Goal: Task Accomplishment & Management: Manage account settings

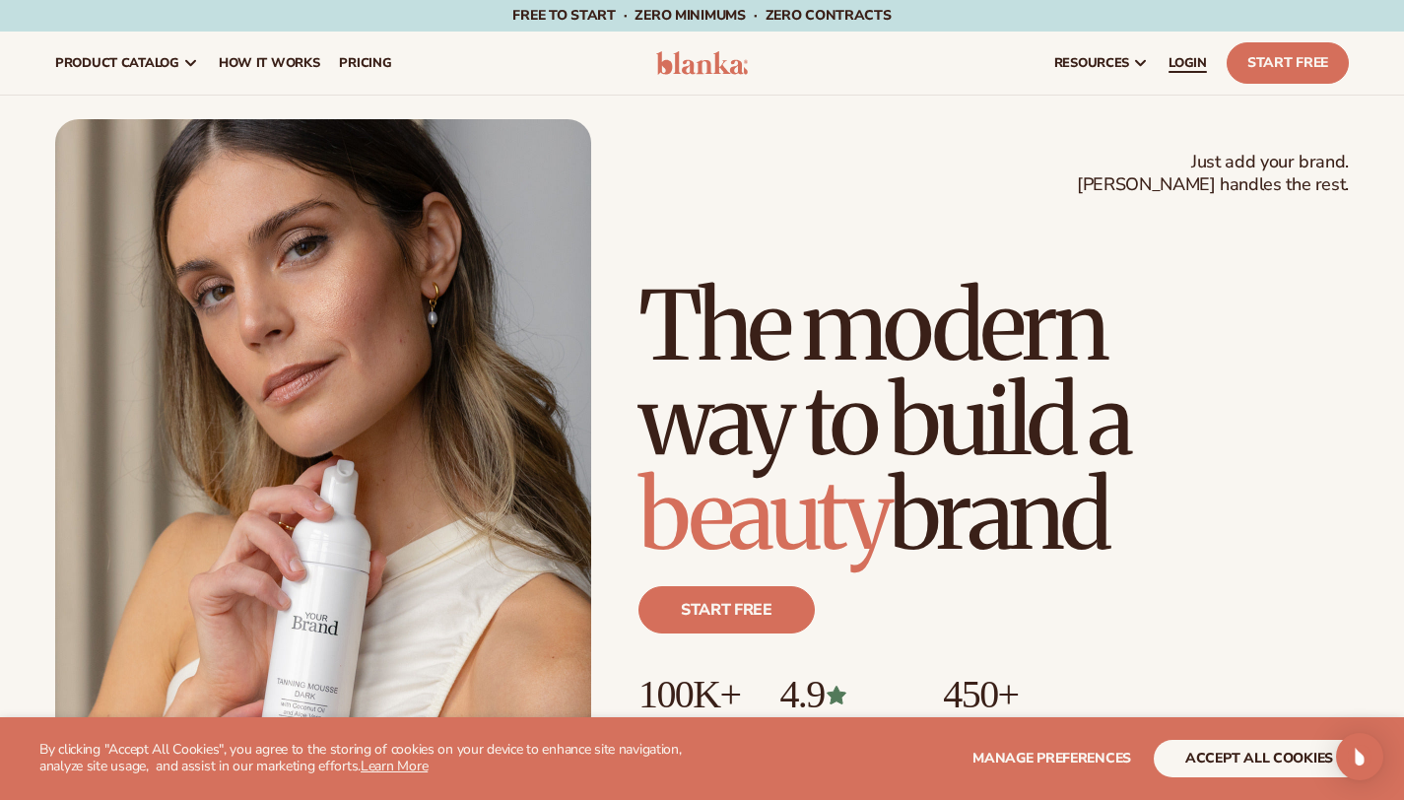
click at [1169, 39] on link "LOGIN" at bounding box center [1187, 63] width 58 height 63
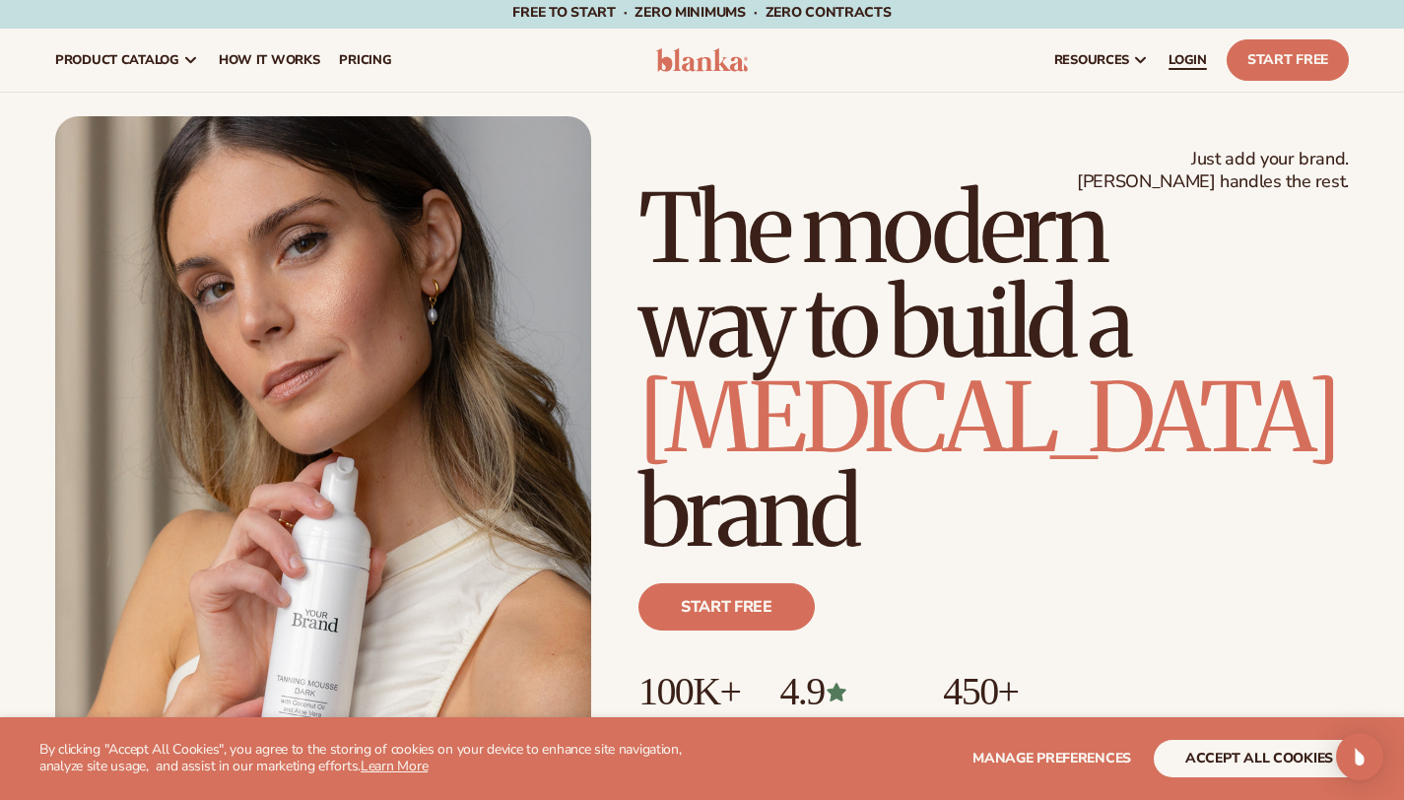
click at [1168, 61] on span "LOGIN" at bounding box center [1187, 60] width 38 height 16
